Goal: Navigation & Orientation: Go to known website

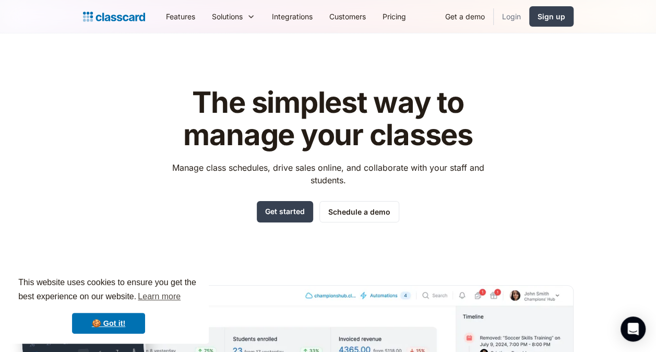
click at [509, 14] on link "Login" at bounding box center [511, 16] width 35 height 23
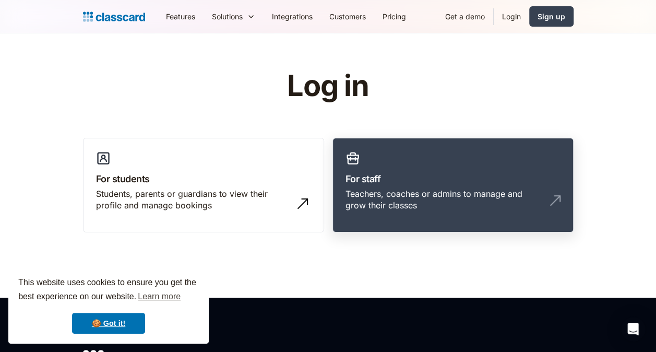
click at [450, 163] on link "For staff Teachers, coaches or admins to manage and grow their classes" at bounding box center [452, 185] width 241 height 95
